Goal: Task Accomplishment & Management: Manage account settings

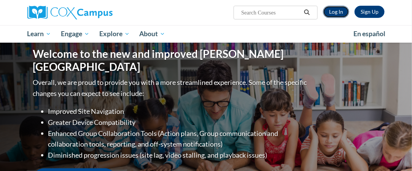
click at [332, 8] on link "Log In" at bounding box center [336, 12] width 26 height 12
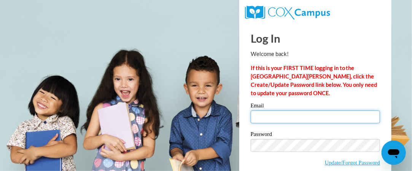
click at [318, 115] on input "Email" at bounding box center [315, 116] width 129 height 13
type input "salzsiek@w-csd.org"
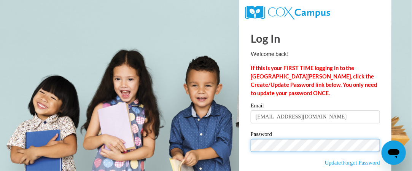
scroll to position [36, 0]
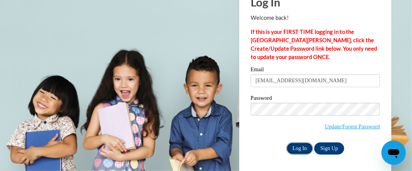
click at [304, 152] on input "Log In" at bounding box center [299, 148] width 27 height 12
